Goal: Task Accomplishment & Management: Manage account settings

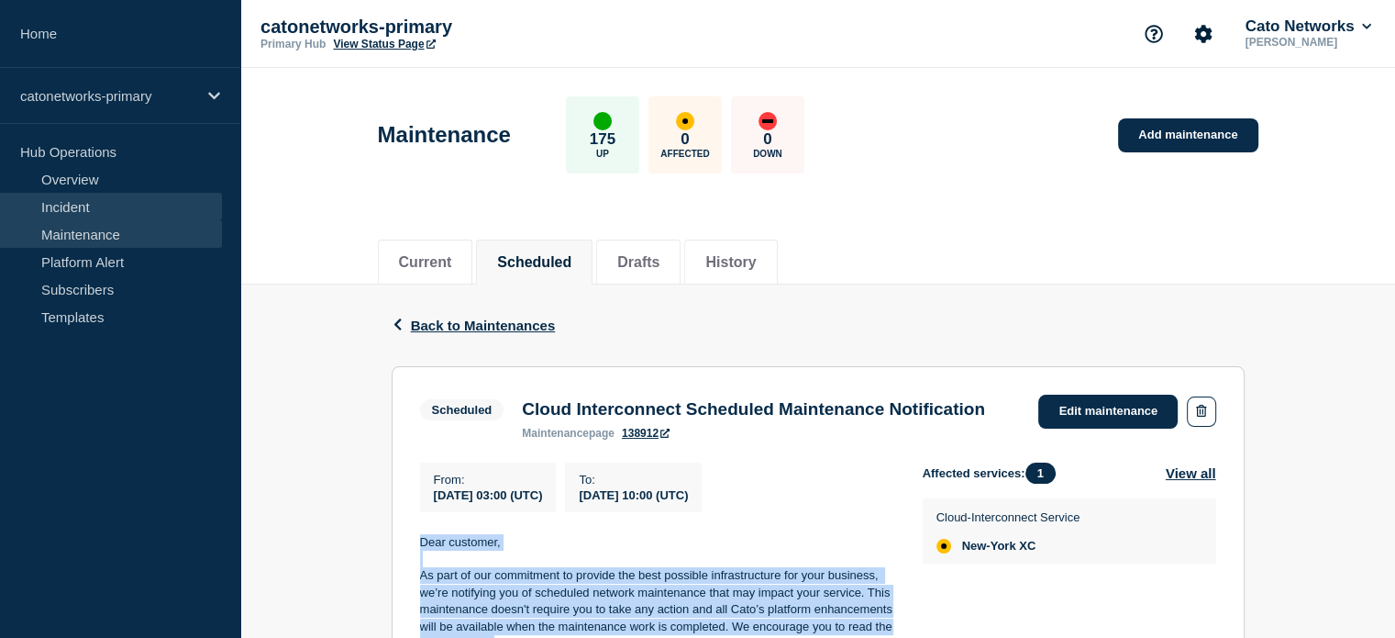
click at [73, 203] on link "Incident" at bounding box center [111, 207] width 222 height 28
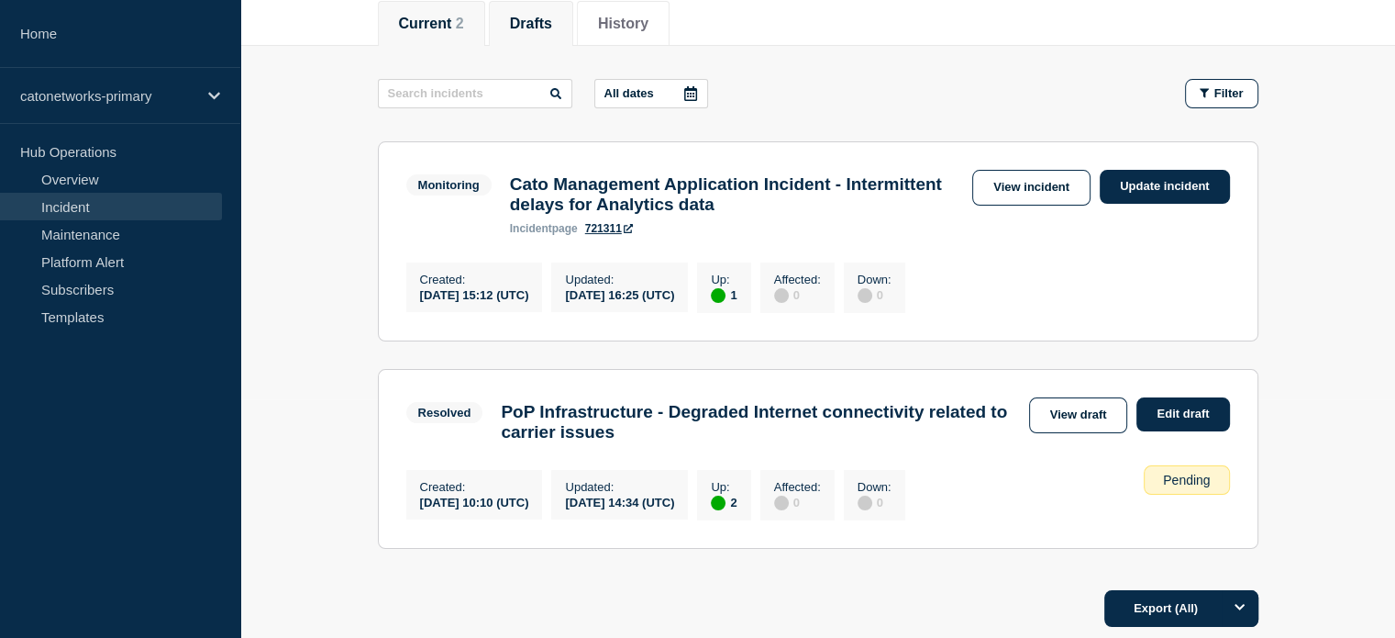
scroll to position [275, 0]
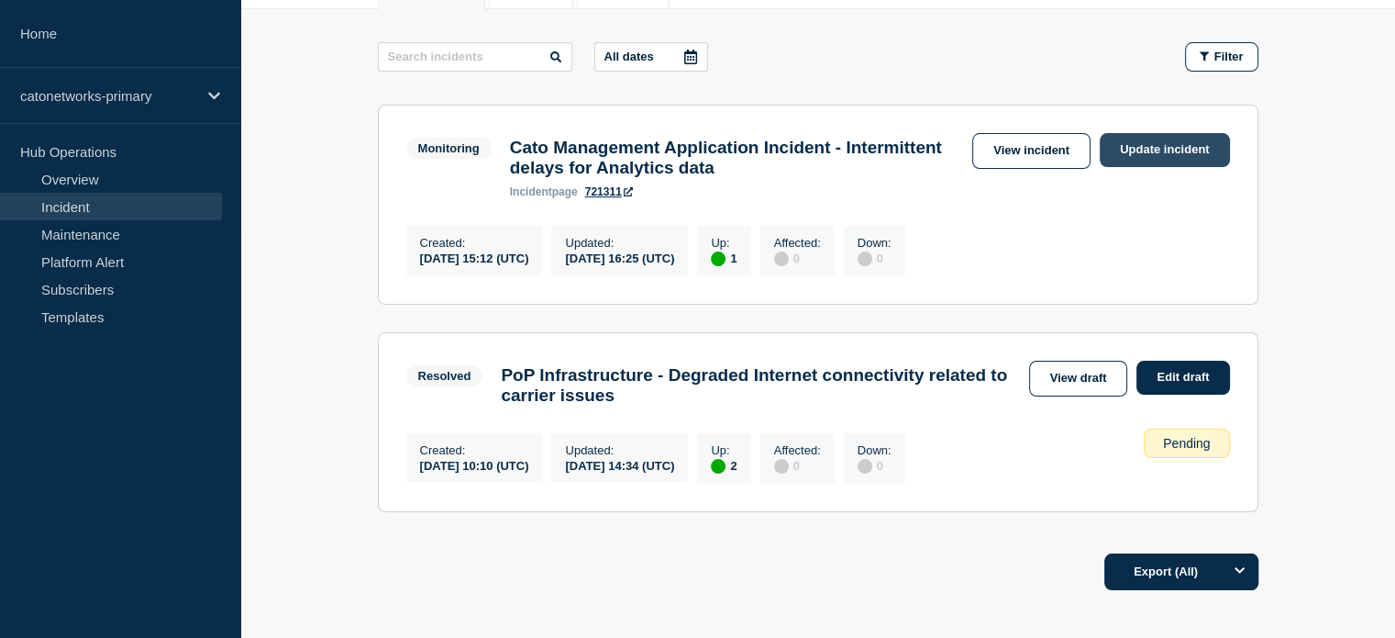
click at [1128, 146] on link "Update incident" at bounding box center [1165, 150] width 130 height 34
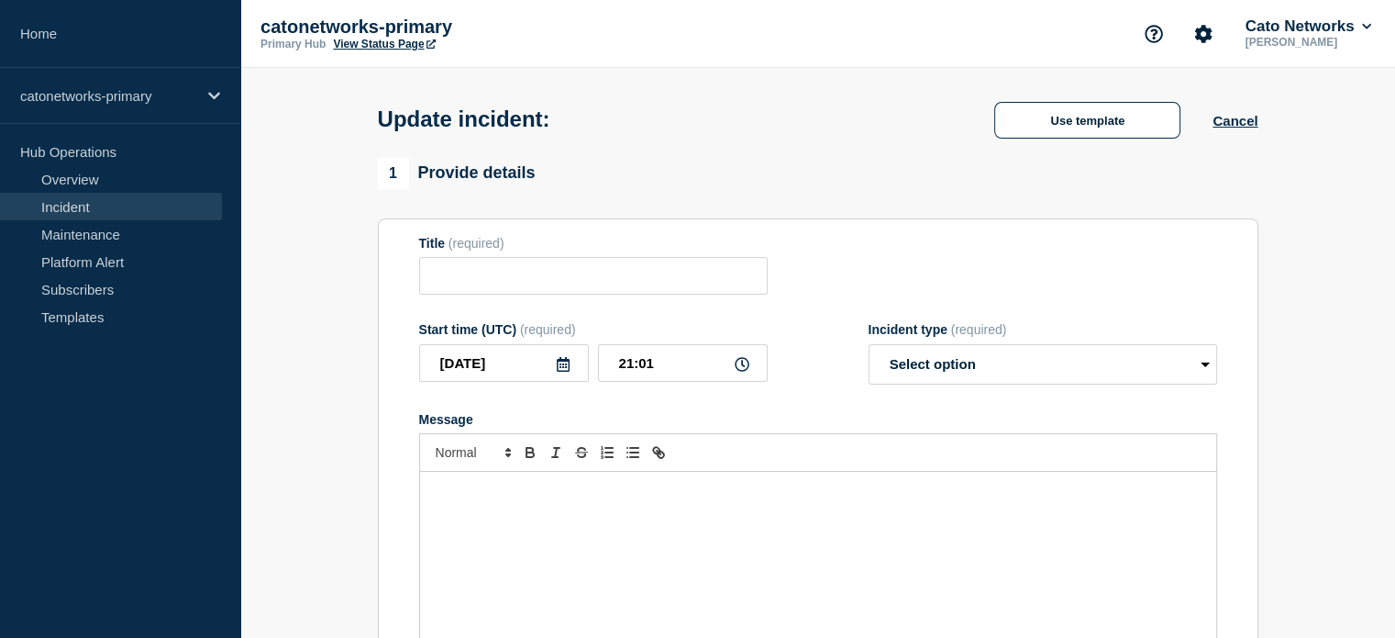
type input "Cato Management Application Incident - Intermittent delays for Analytics data"
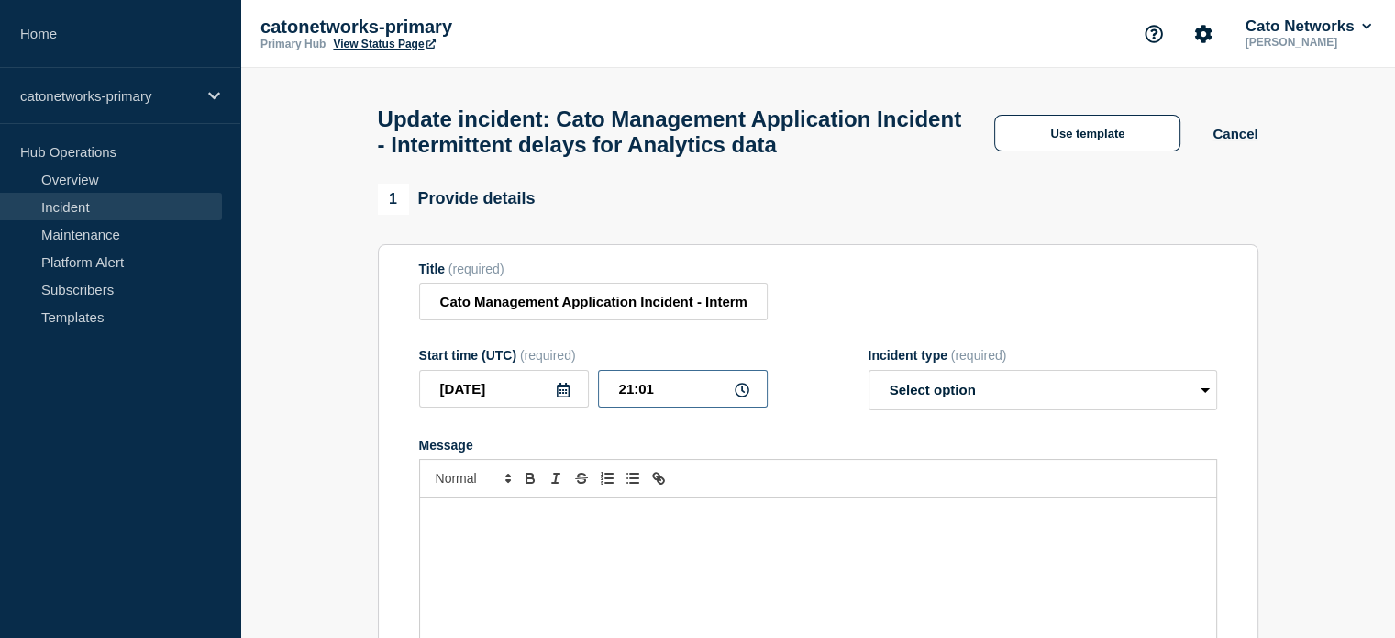
click at [668, 396] on input "21:01" at bounding box center [683, 389] width 170 height 38
type input "21:00"
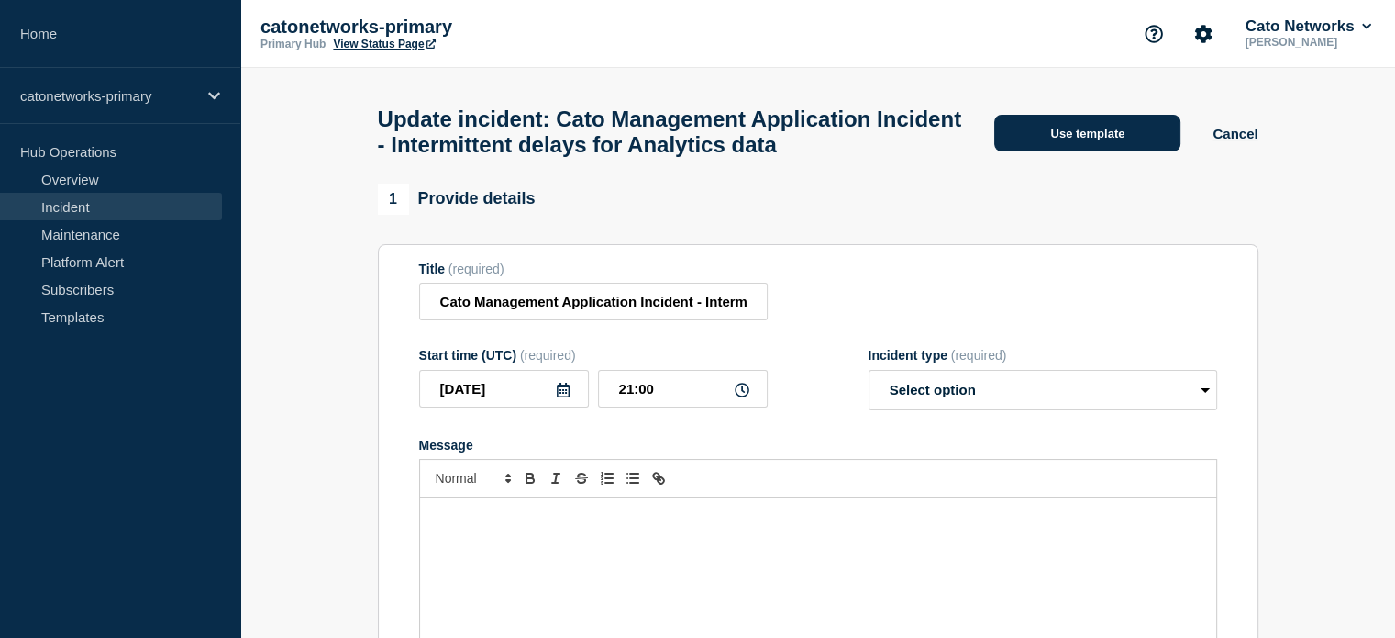
click at [1056, 139] on button "Use template" at bounding box center [1087, 133] width 186 height 37
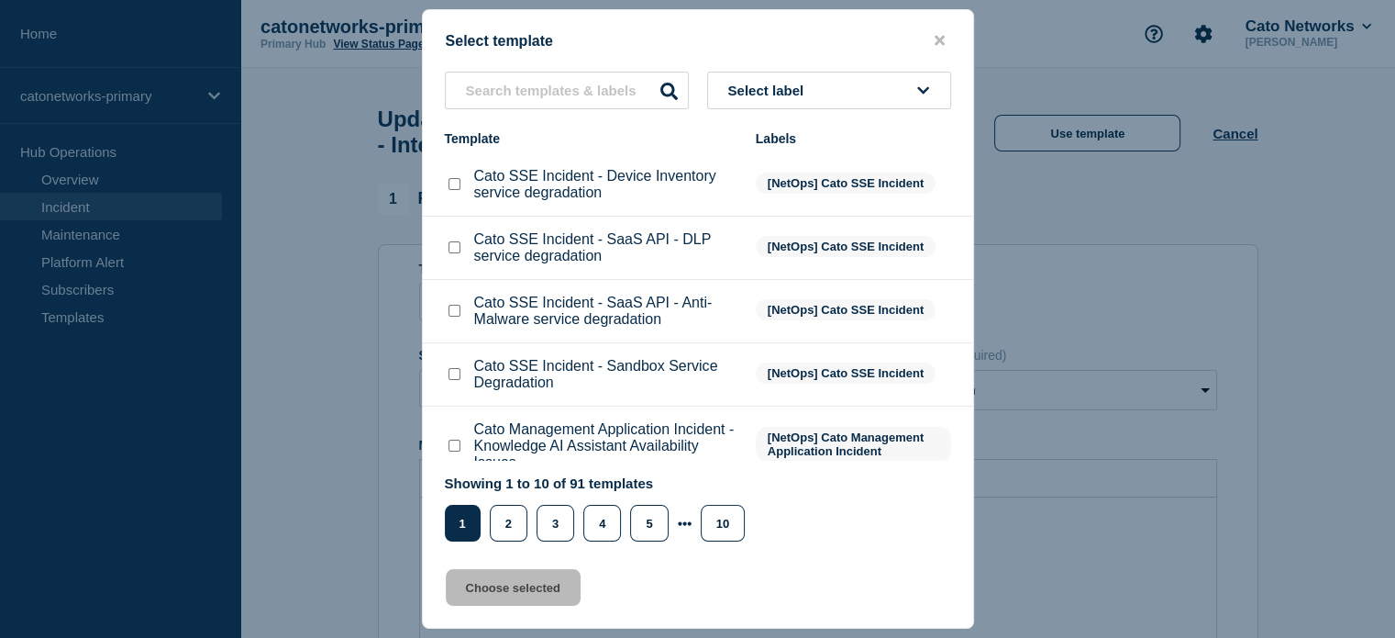
click at [786, 87] on span "Select label" at bounding box center [769, 91] width 83 height 16
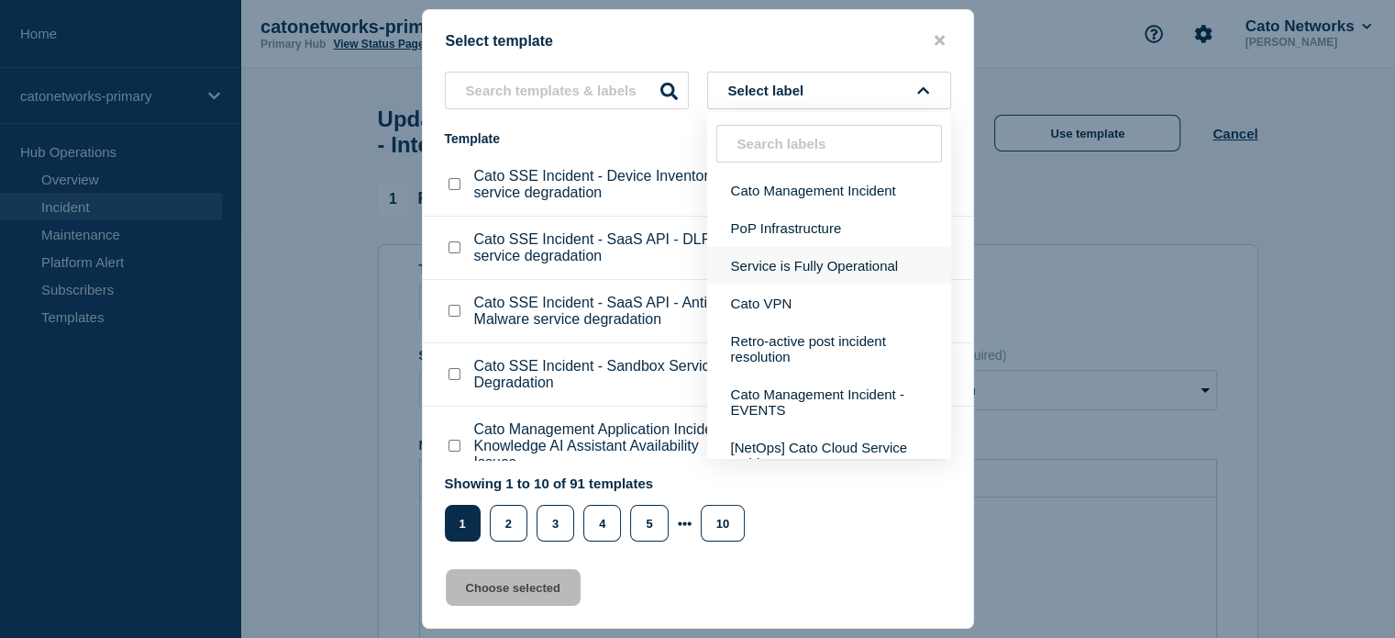
click at [781, 265] on button "Service is Fully Operational" at bounding box center [829, 266] width 244 height 38
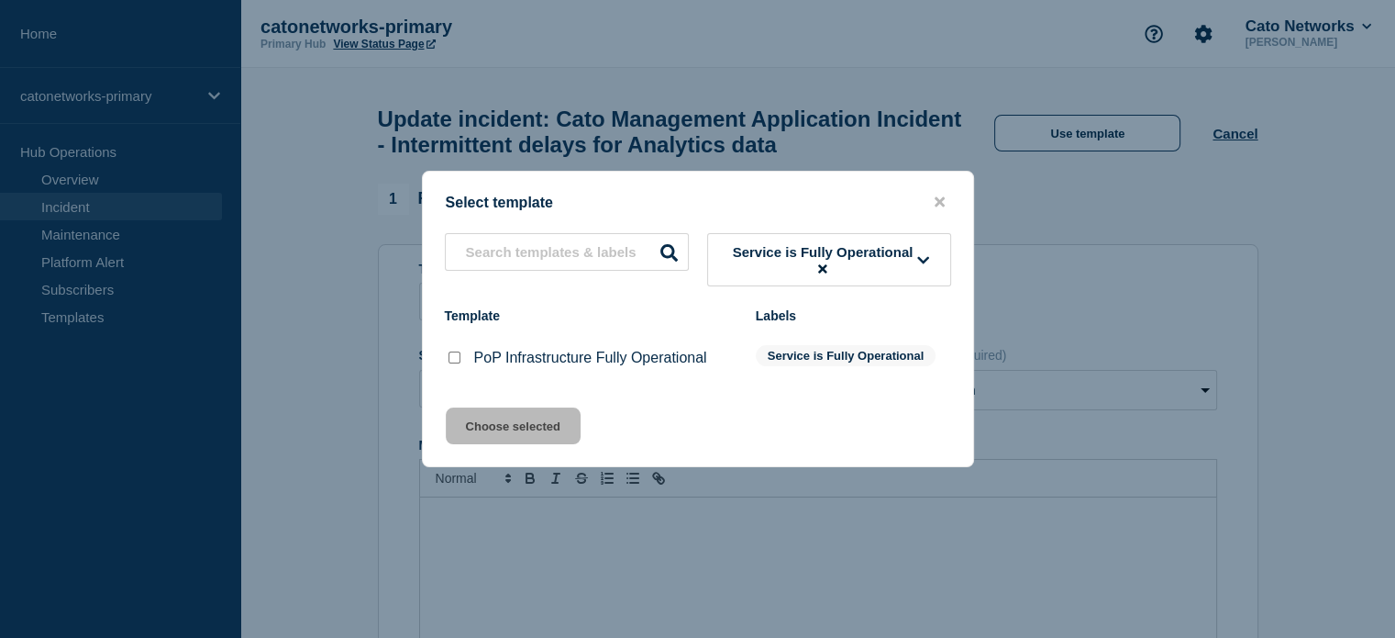
click at [451, 362] on input "PoP Infrastructure Fully Operational checkbox" at bounding box center [455, 357] width 12 height 12
checkbox input "true"
click at [525, 422] on button "Choose selected" at bounding box center [513, 425] width 135 height 37
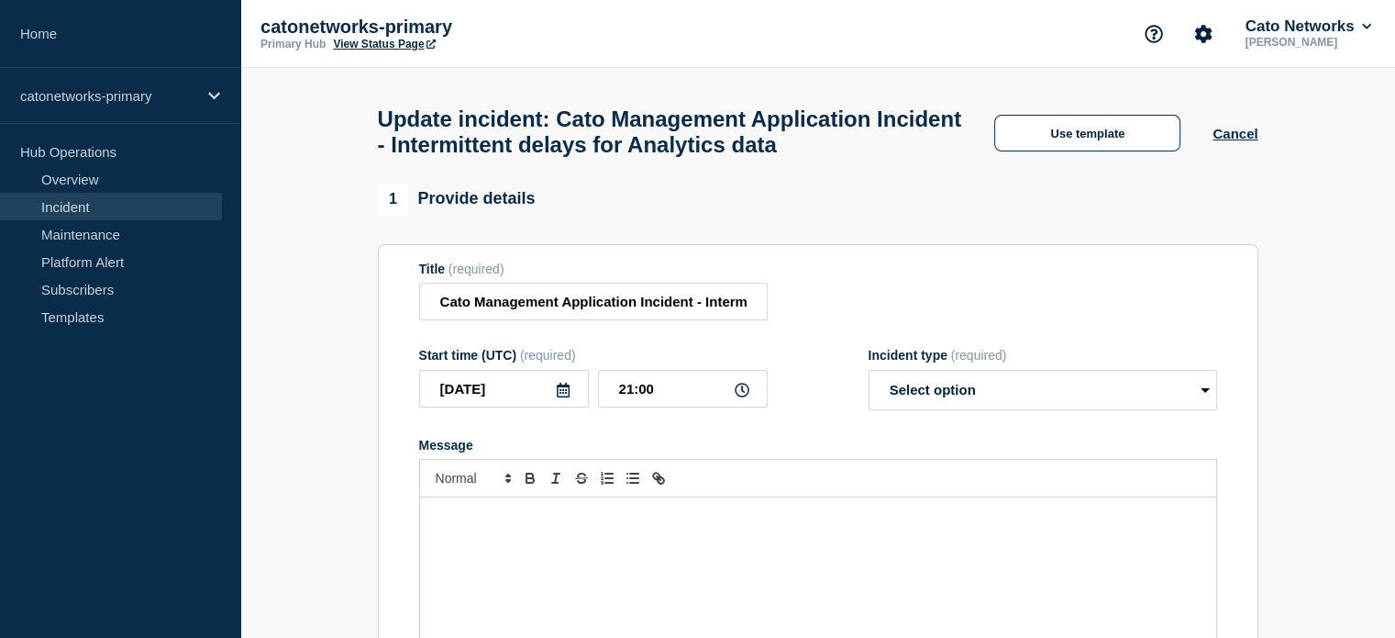
select select "resolved"
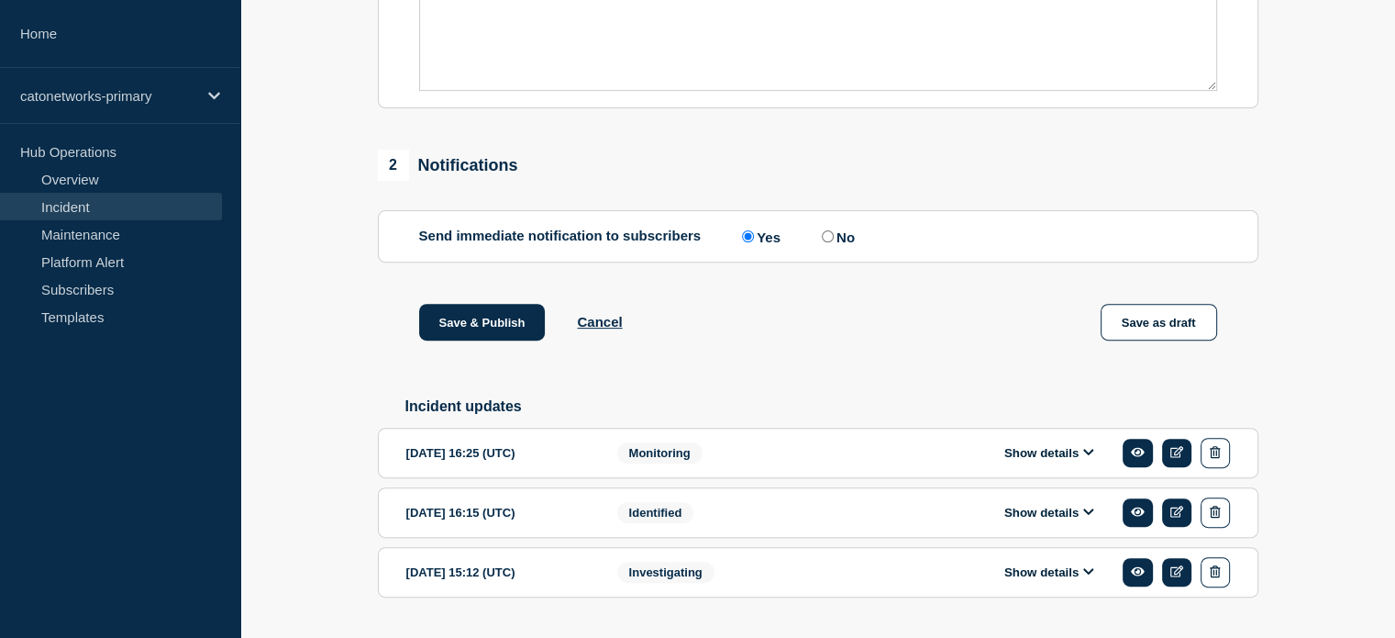
scroll to position [717, 0]
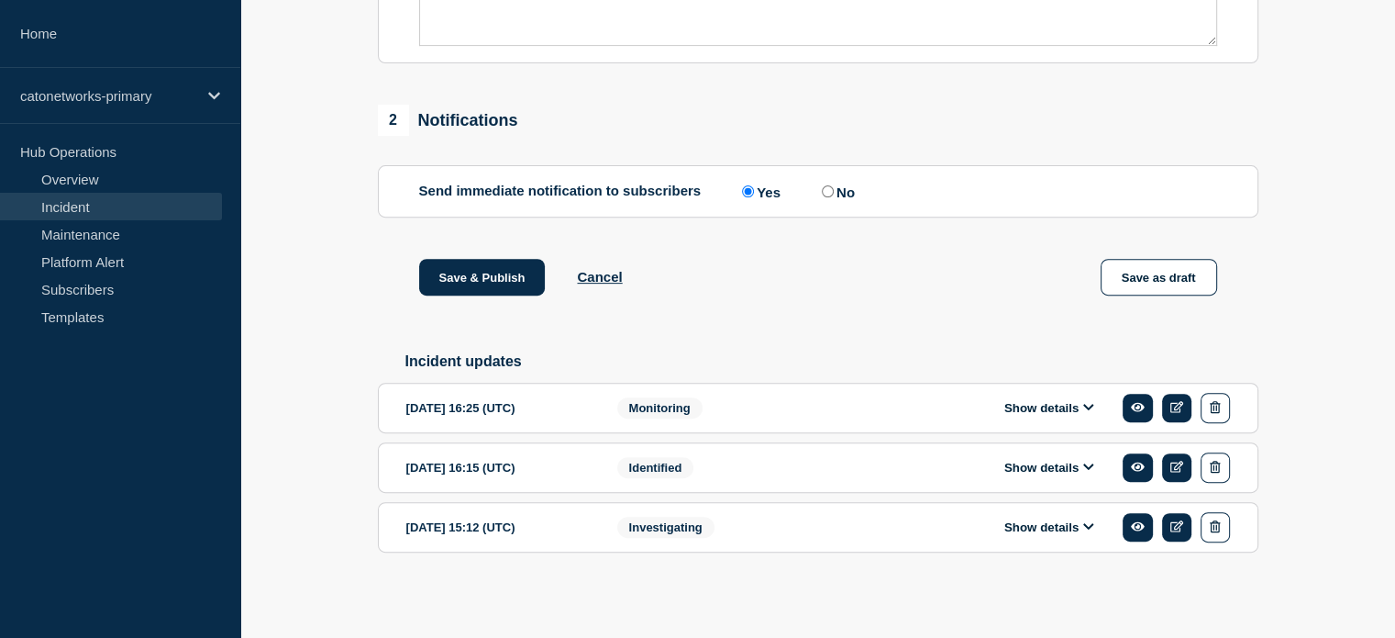
click at [1022, 401] on button "Show details" at bounding box center [1049, 408] width 101 height 16
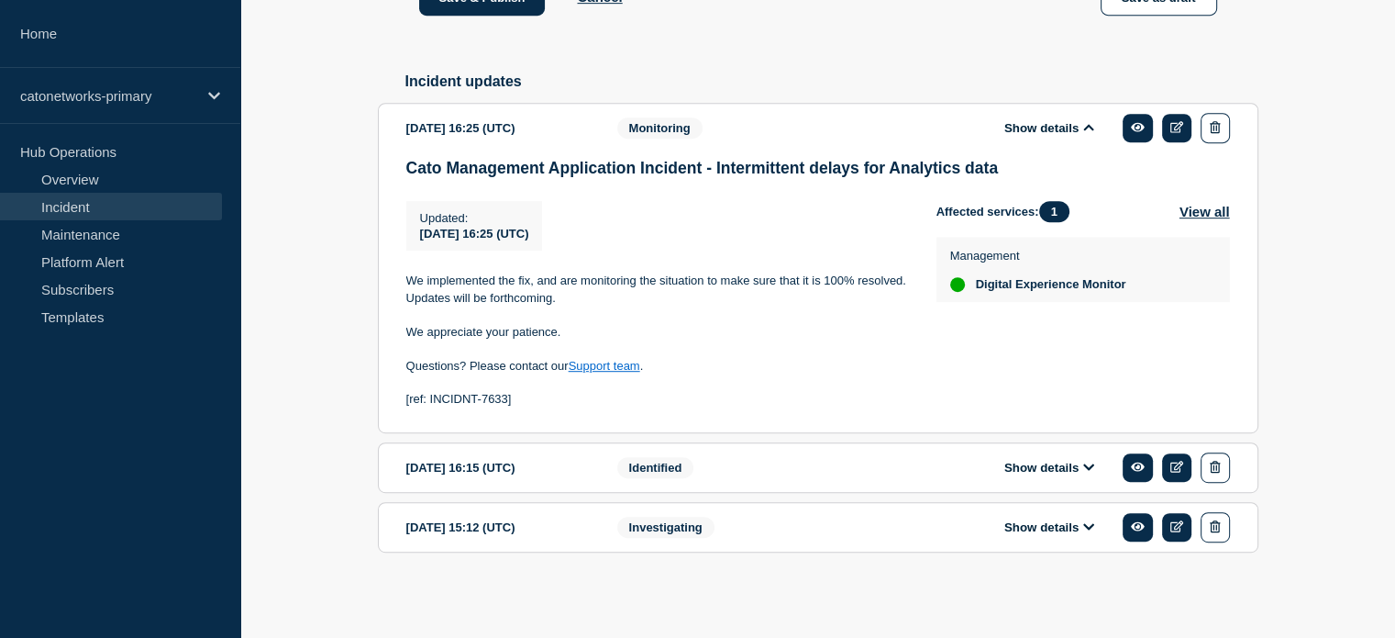
scroll to position [1000, 0]
drag, startPoint x: 501, startPoint y: 399, endPoint x: 406, endPoint y: 394, distance: 94.6
click at [406, 394] on p "[ref: INCIDNT-7633]" at bounding box center [656, 399] width 501 height 17
copy p "[ref: INCIDNT-7633]"
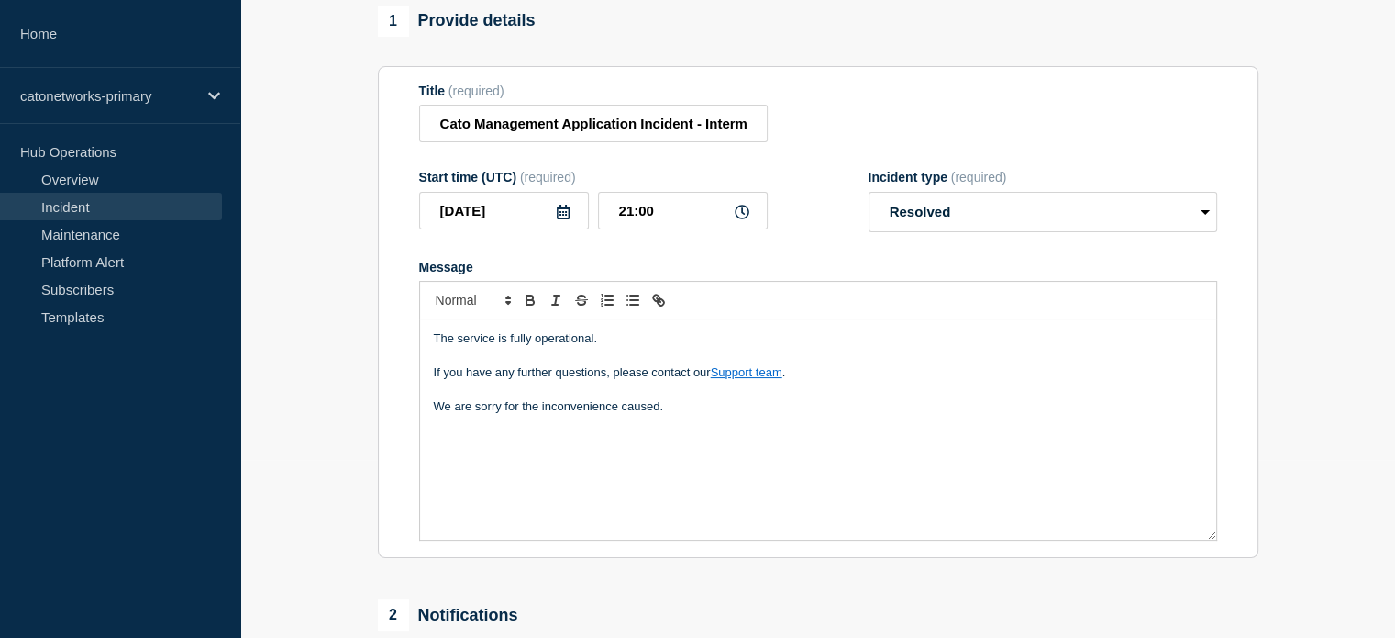
scroll to position [174, 0]
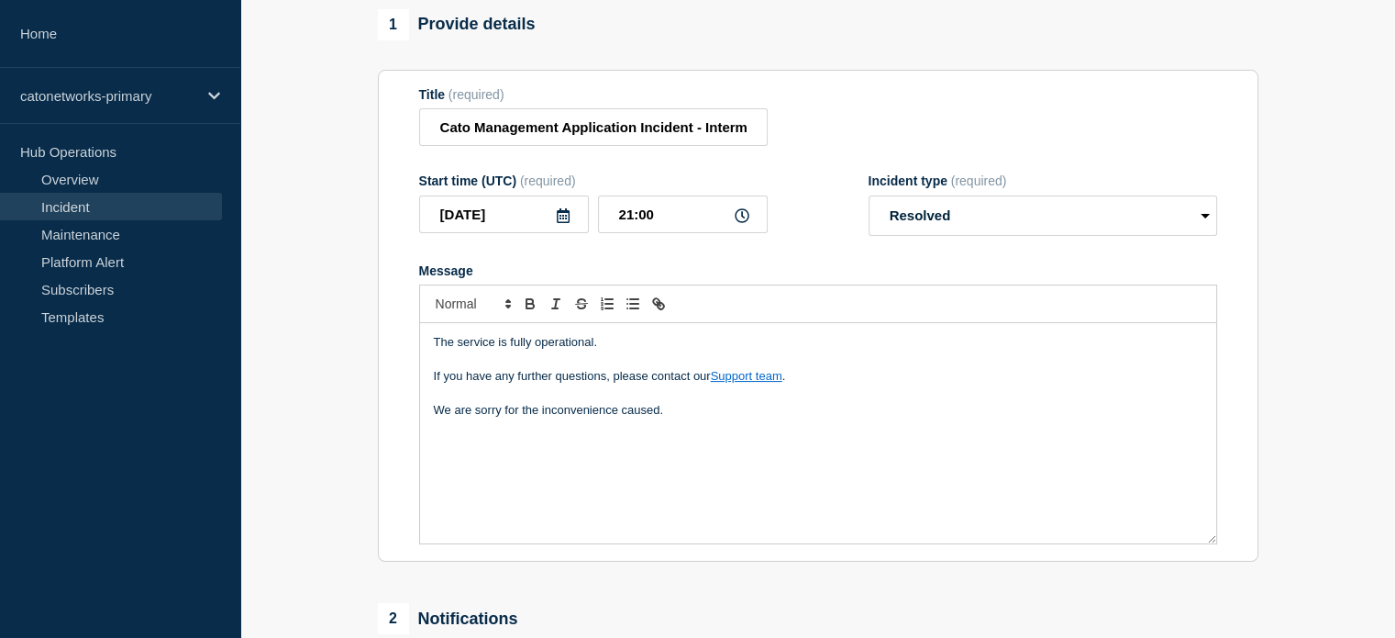
click at [675, 418] on p "We are sorry for the inconvenience caused." at bounding box center [818, 410] width 769 height 17
click at [530, 350] on p "The service is fully operational." at bounding box center [818, 342] width 769 height 17
click at [747, 350] on p "The service is operational. However, there will be delays of 5mins" at bounding box center [818, 342] width 769 height 17
click at [752, 350] on p "The service is operational. However, there will be delays of 5mins" at bounding box center [818, 342] width 769 height 17
click at [791, 350] on p "The service is operational. However, there will be delays of 5-8 mins" at bounding box center [818, 342] width 769 height 17
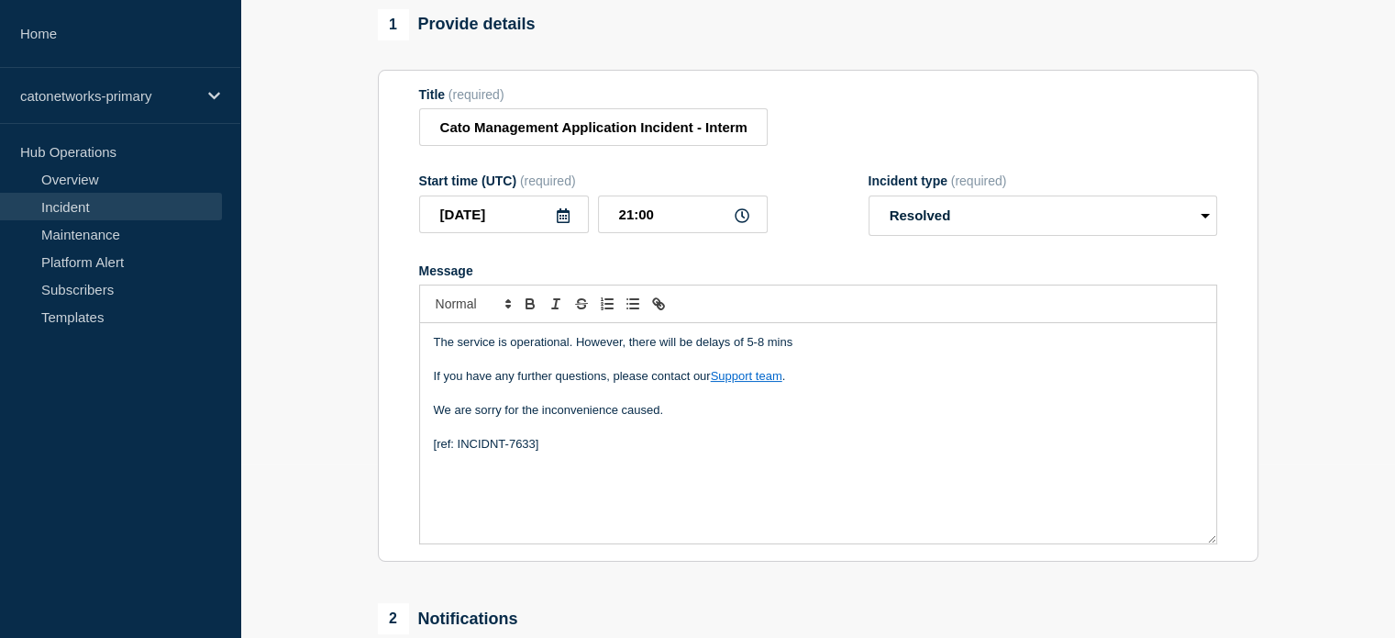
click at [805, 350] on p "The service is operational. However, there will be delays of 5-8 mins" at bounding box center [818, 342] width 769 height 17
click at [735, 350] on p "The service is operational. However, there will be delays of 5-8 mins" at bounding box center [818, 342] width 769 height 17
click at [565, 350] on p "The service is operational. However, there will be delays between 5-8 mins" at bounding box center [818, 342] width 769 height 17
click at [568, 350] on p "The service is operational. However, there will be delays between 5-8 mins" at bounding box center [818, 342] width 769 height 17
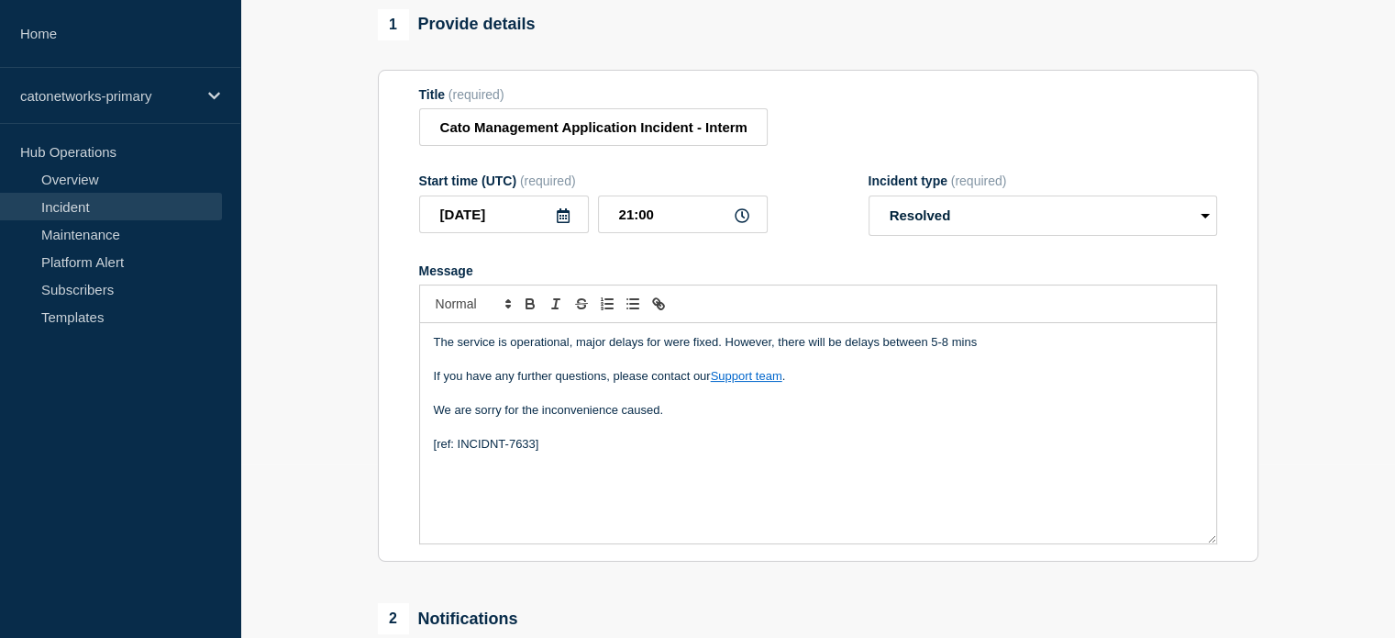
click at [646, 350] on p "The service is operational, major delays for were fixed. However, there will be…" at bounding box center [818, 342] width 769 height 17
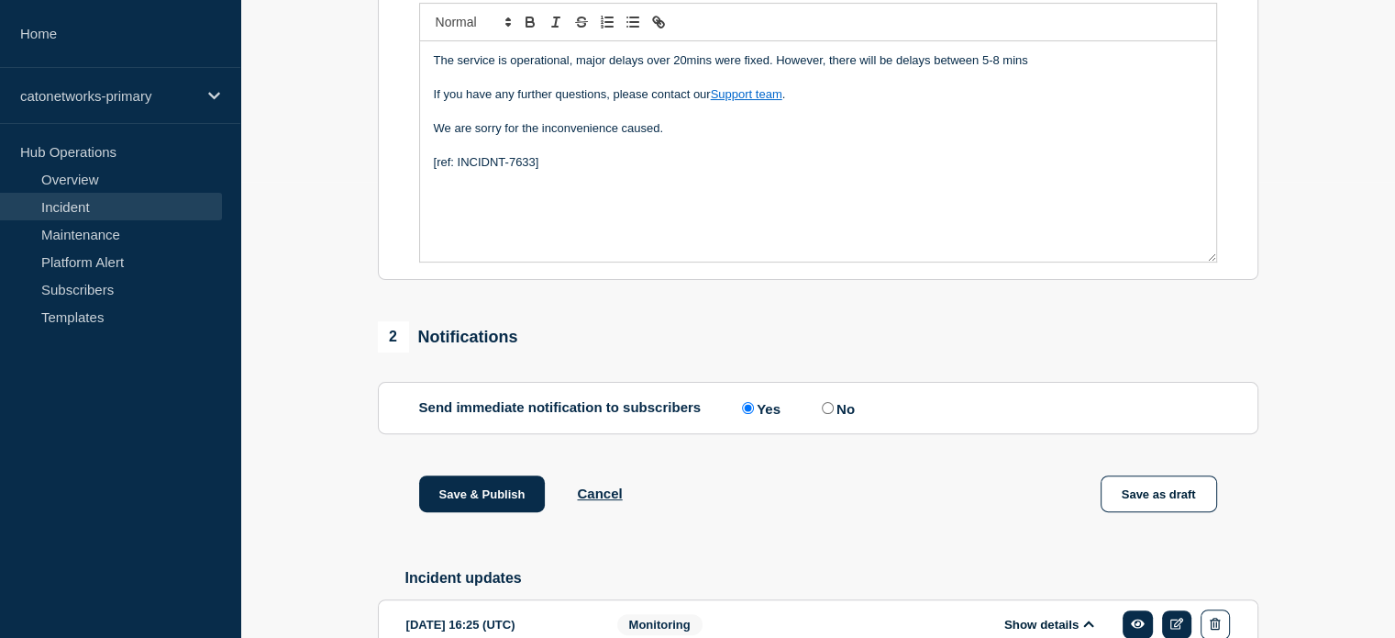
scroll to position [459, 0]
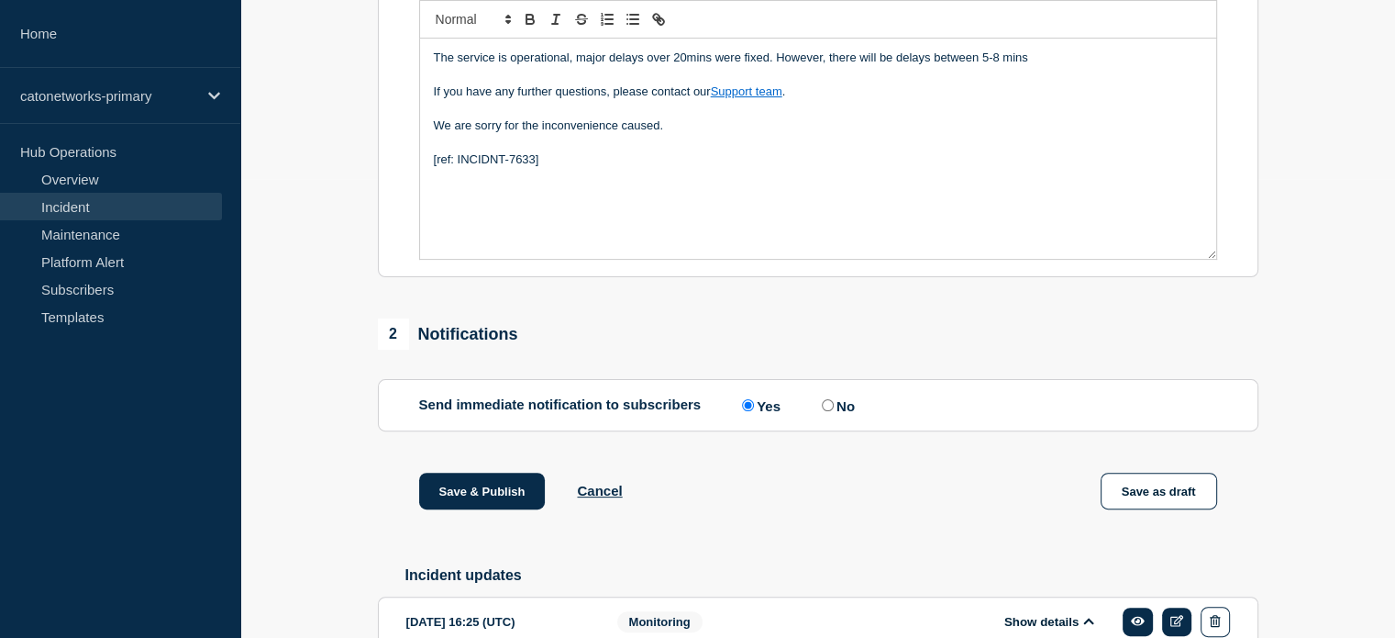
click at [612, 66] on p "The service is operational, major delays over 20mins were fixed. However, there…" at bounding box center [818, 58] width 769 height 17
drag, startPoint x: 609, startPoint y: 101, endPoint x: 641, endPoint y: 103, distance: 32.2
click at [641, 66] on p "The service is operational, major delays over 20mins were fixed. However, there…" at bounding box center [818, 58] width 769 height 17
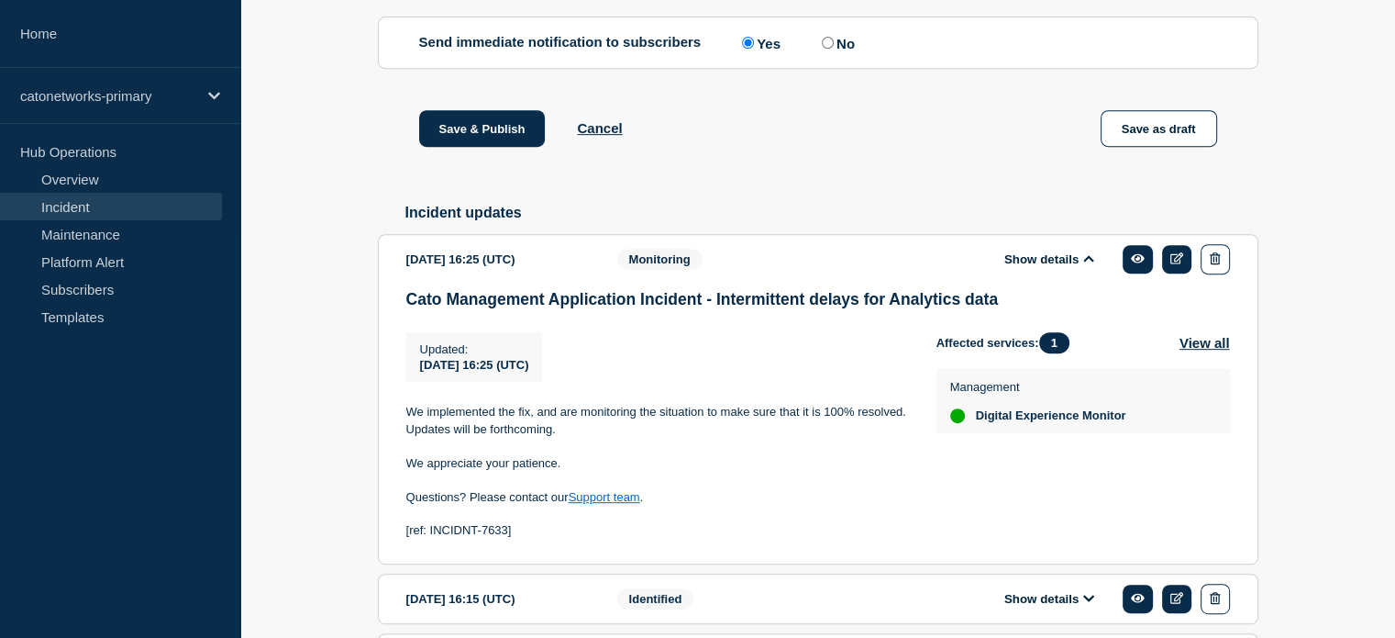
scroll to position [826, 0]
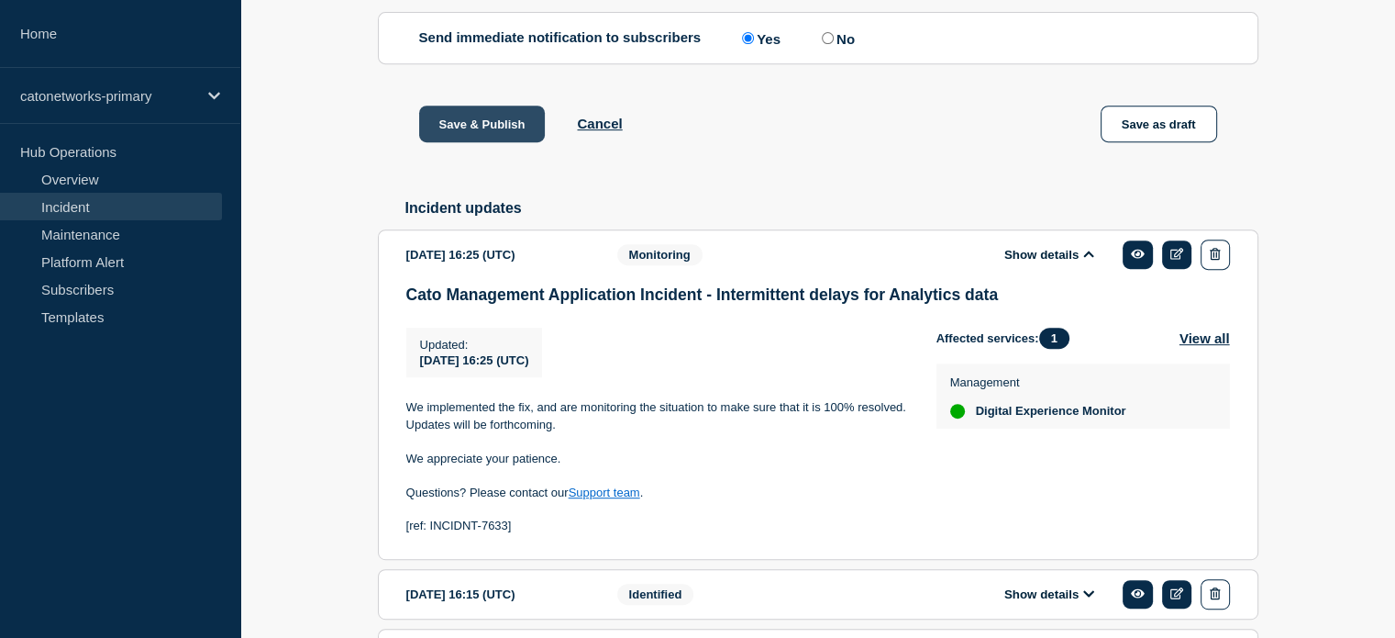
click at [485, 142] on button "Save & Publish" at bounding box center [482, 124] width 127 height 37
